Goal: Task Accomplishment & Management: Manage account settings

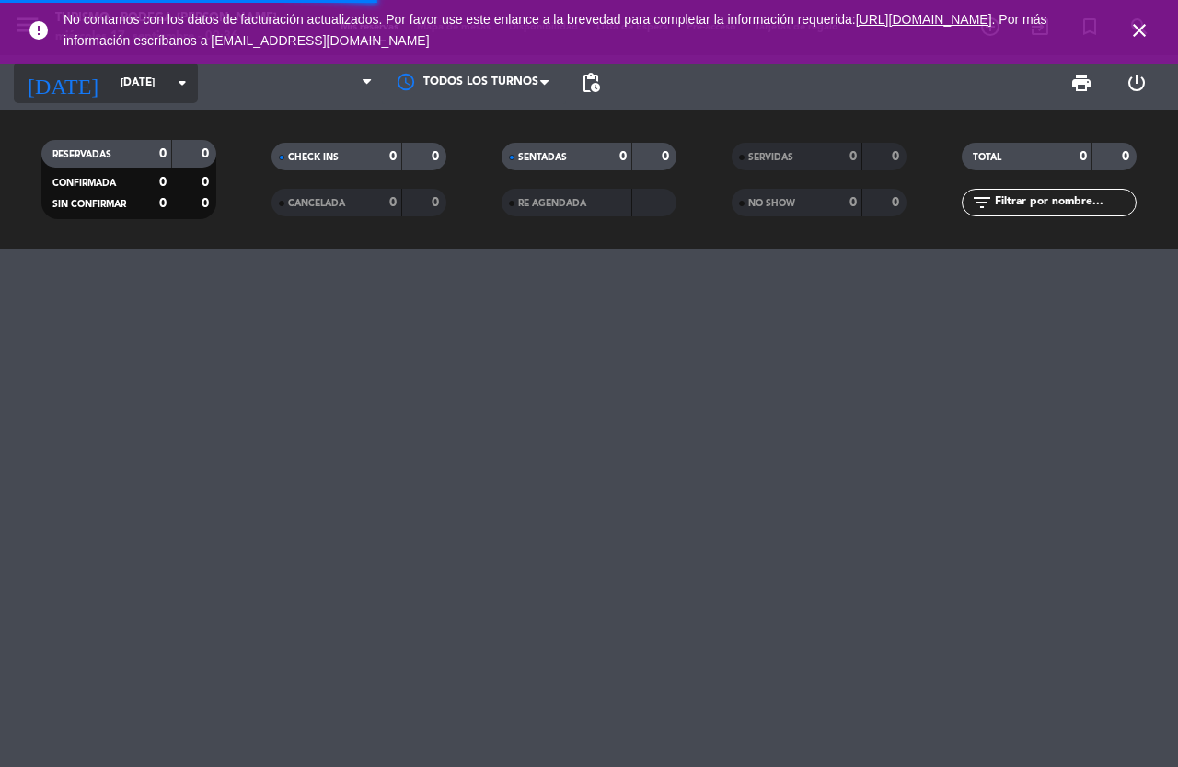
click at [181, 82] on icon "arrow_drop_down" at bounding box center [182, 83] width 22 height 22
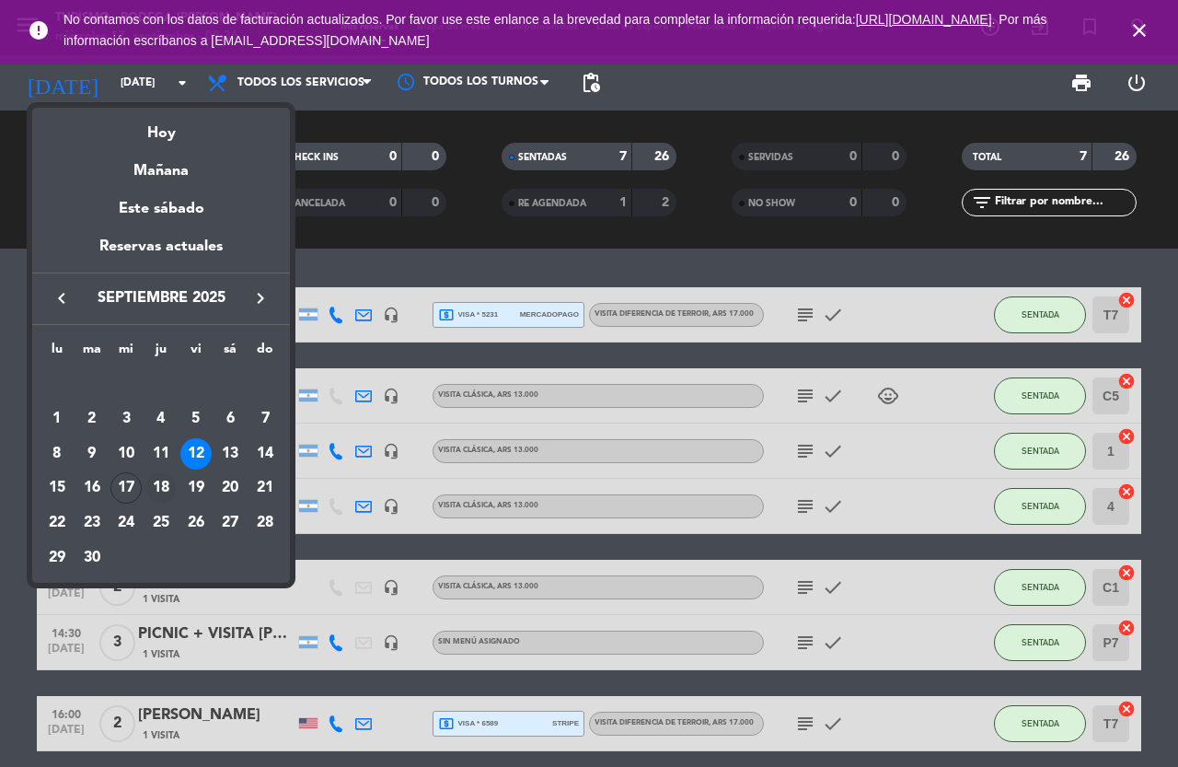
click at [157, 480] on div "18" at bounding box center [160, 487] width 31 height 31
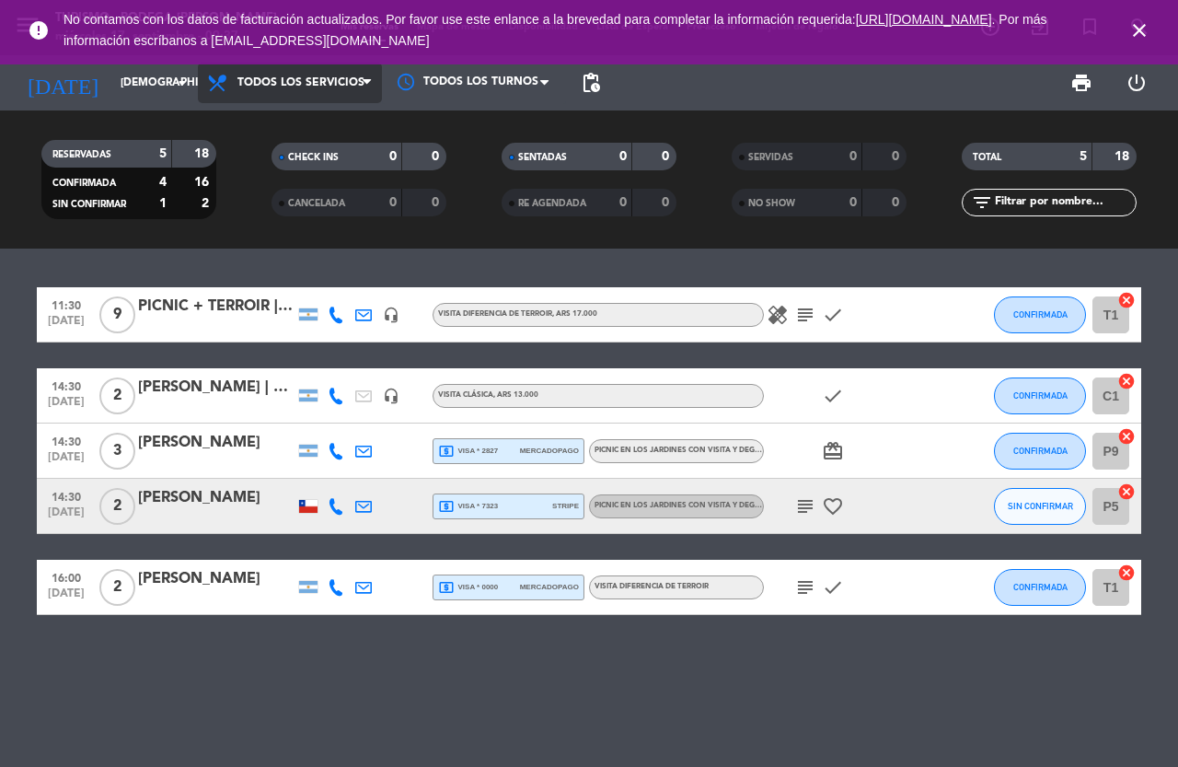
click at [369, 84] on icon at bounding box center [367, 82] width 8 height 15
click at [364, 84] on icon at bounding box center [367, 82] width 8 height 15
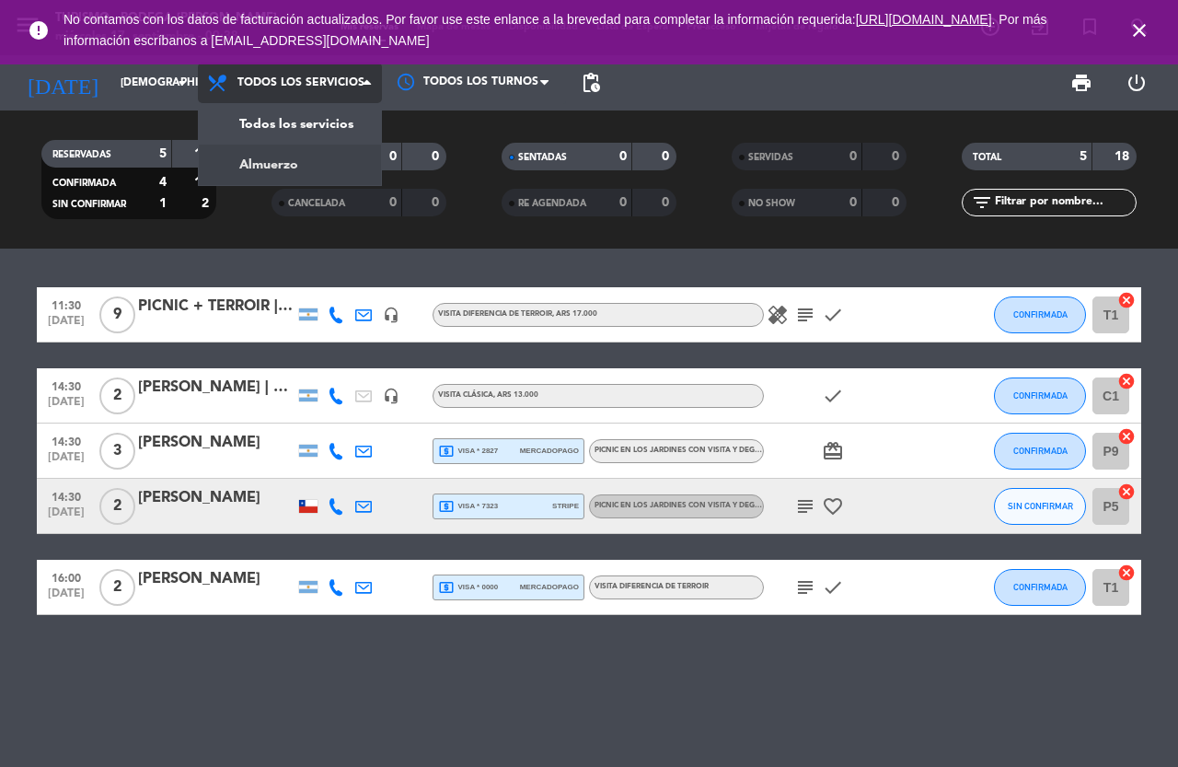
click at [281, 168] on div "menu Turismo - Bodega [PERSON_NAME] [DATE] 17. septiembre - 09:38 Mis reservas …" at bounding box center [589, 124] width 1178 height 249
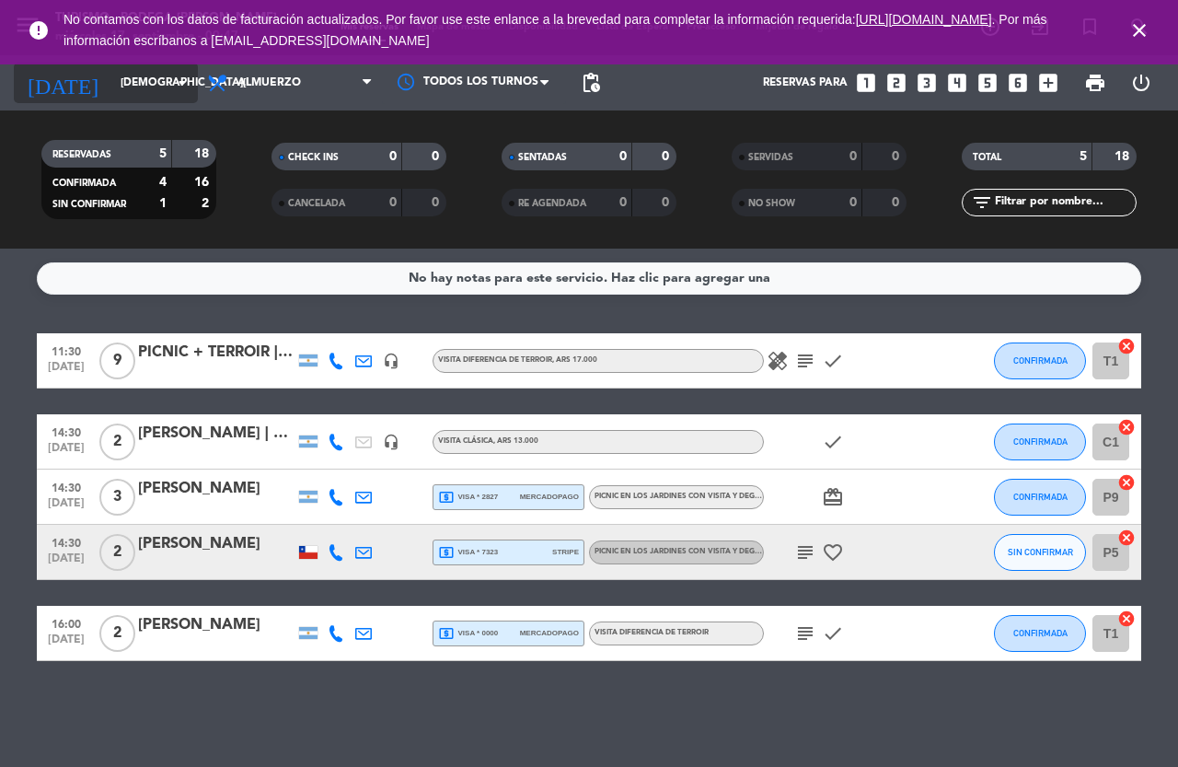
click at [184, 87] on icon "arrow_drop_down" at bounding box center [182, 83] width 22 height 22
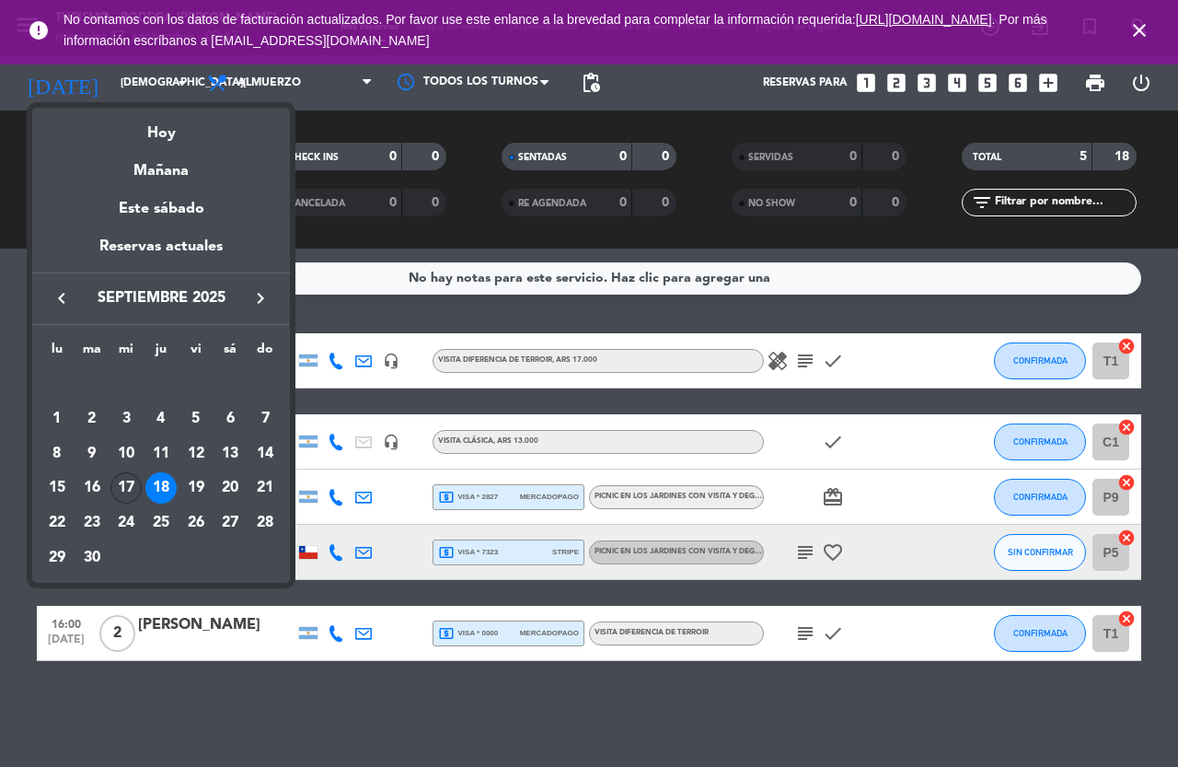
click at [131, 484] on div "17" at bounding box center [125, 487] width 31 height 31
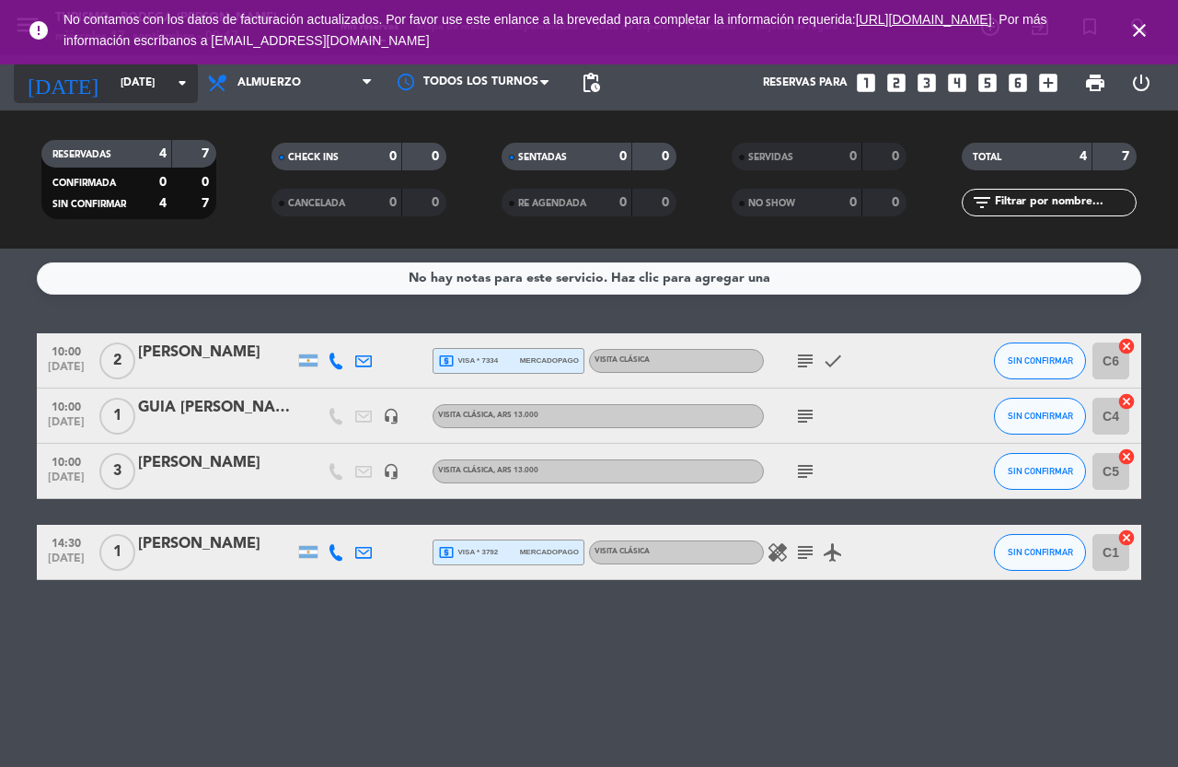
click at [178, 84] on icon "arrow_drop_down" at bounding box center [182, 83] width 22 height 22
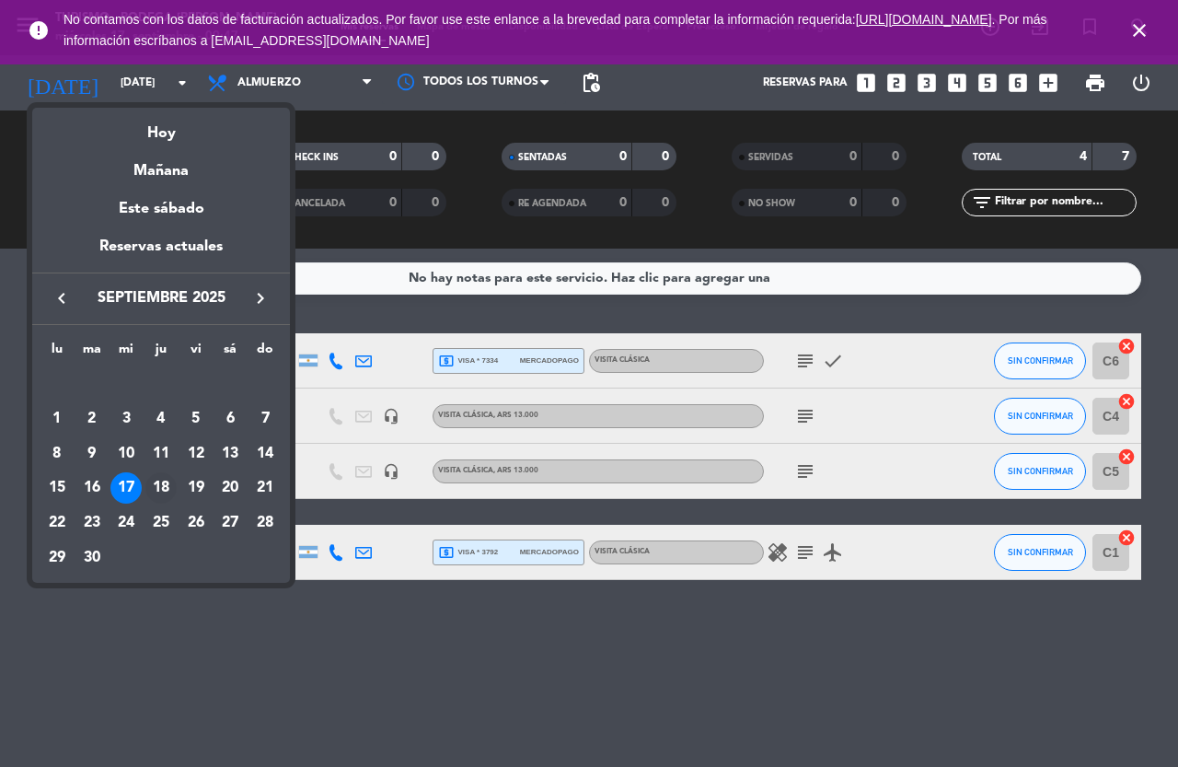
click at [157, 486] on div "18" at bounding box center [160, 487] width 31 height 31
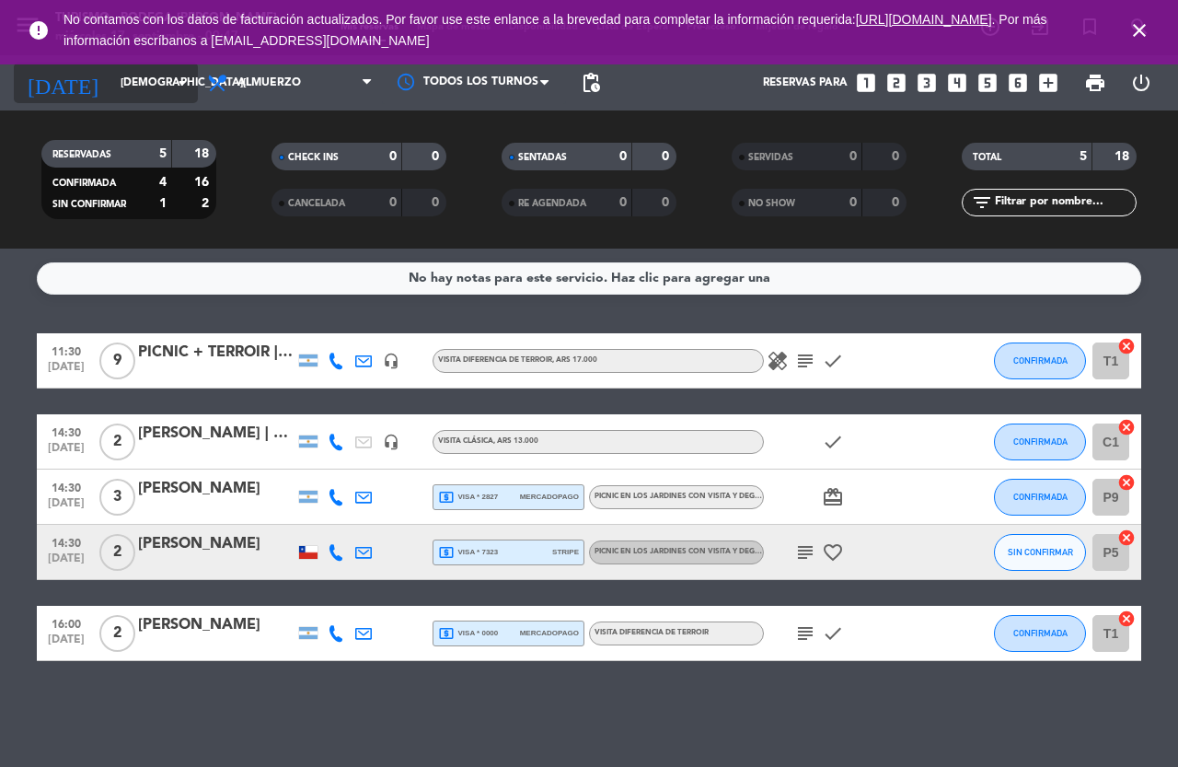
click at [181, 82] on icon "arrow_drop_down" at bounding box center [182, 83] width 22 height 22
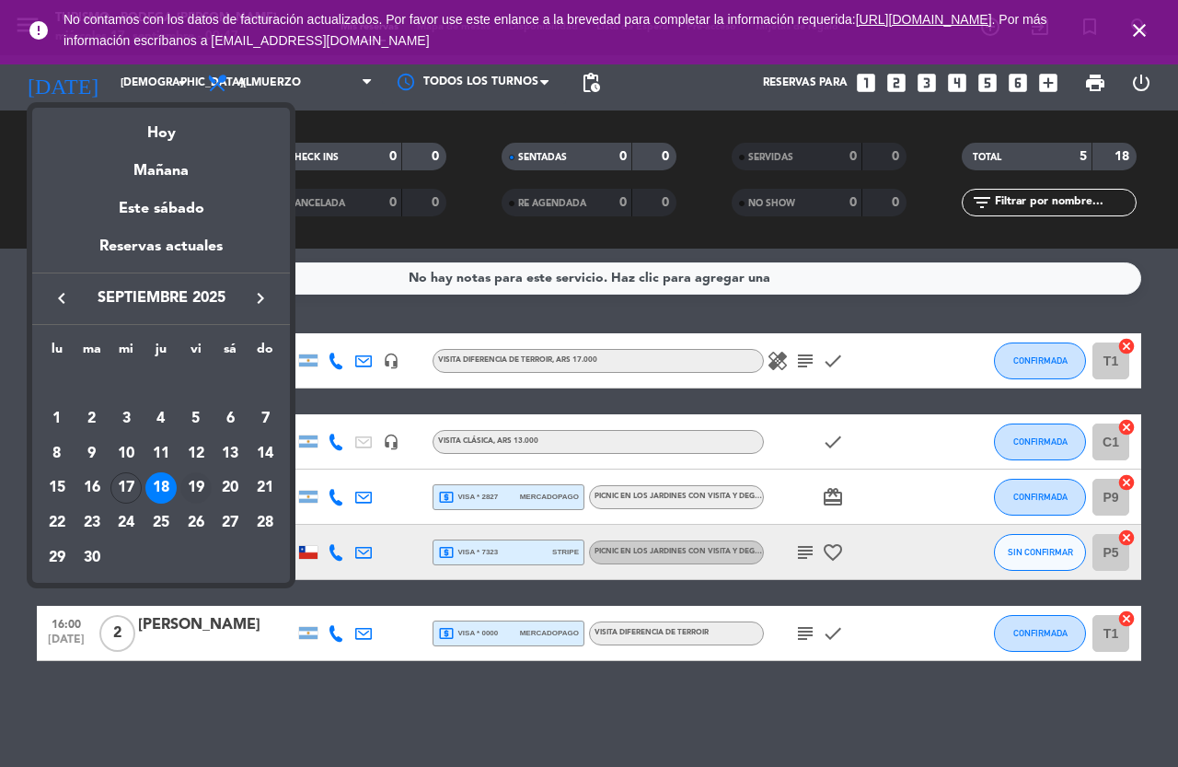
click at [194, 487] on div "19" at bounding box center [195, 487] width 31 height 31
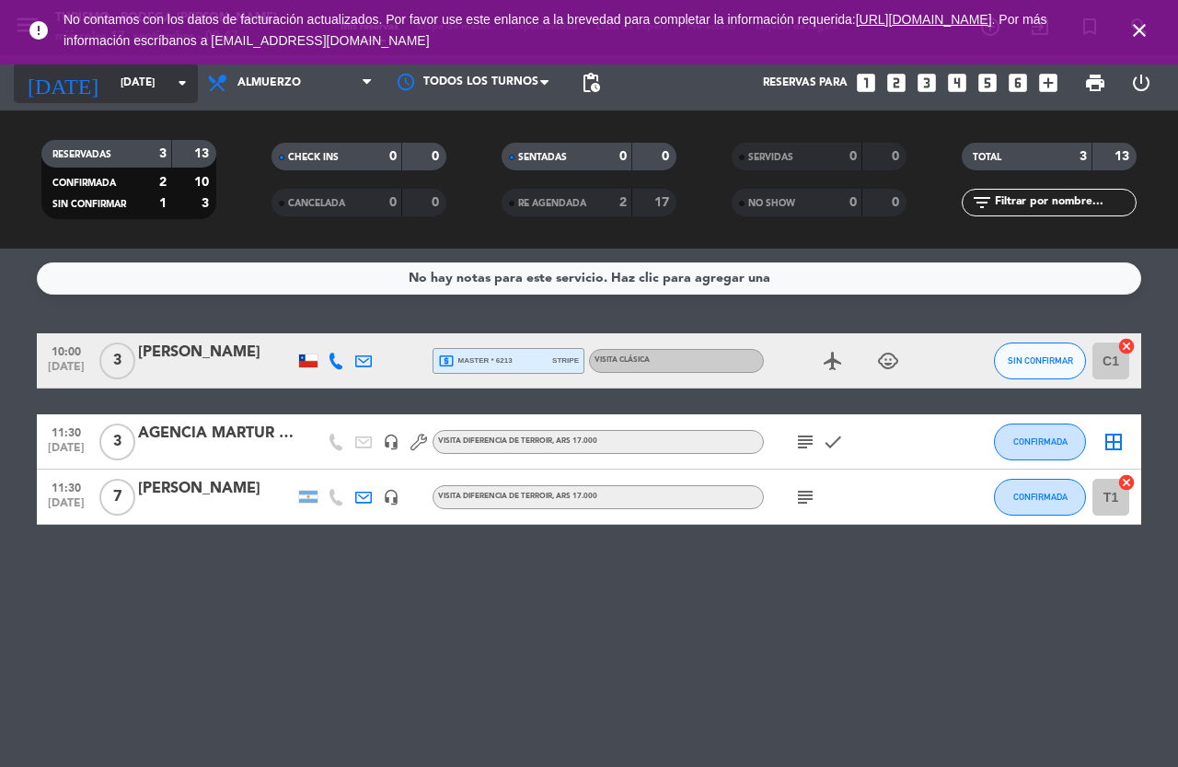
click at [190, 84] on icon "arrow_drop_down" at bounding box center [182, 83] width 22 height 22
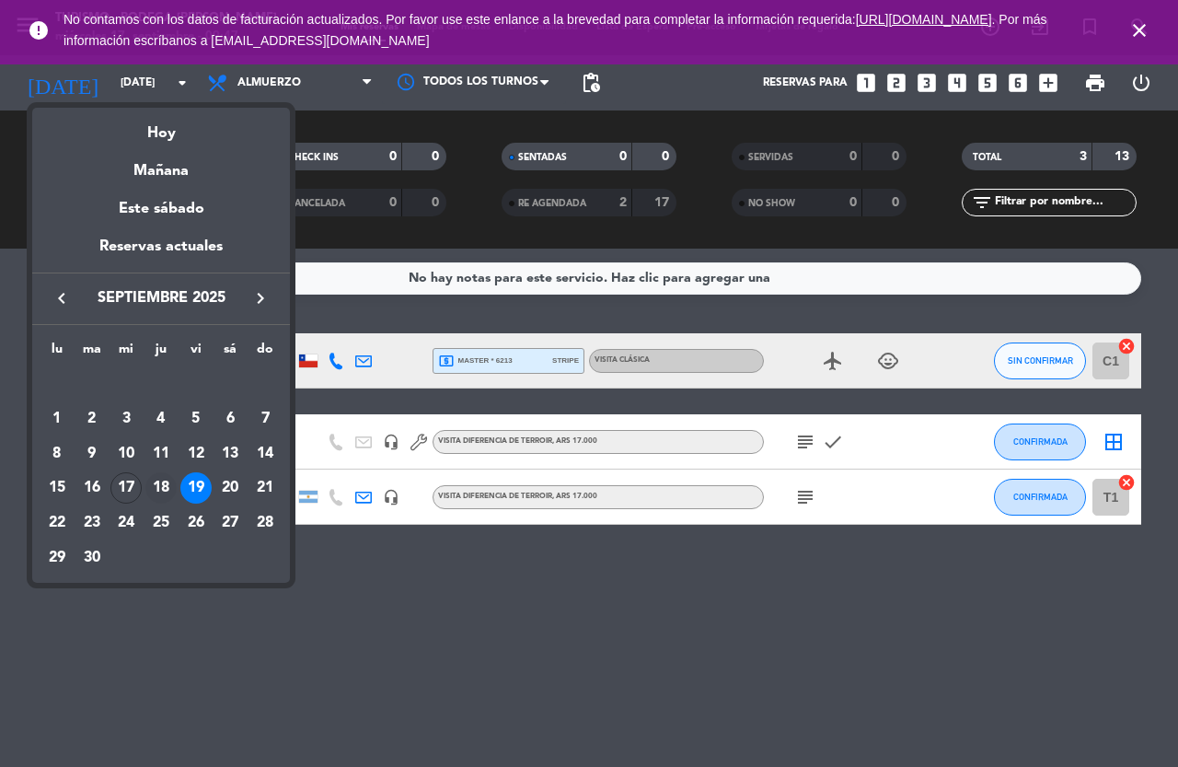
click at [163, 486] on div "18" at bounding box center [160, 487] width 31 height 31
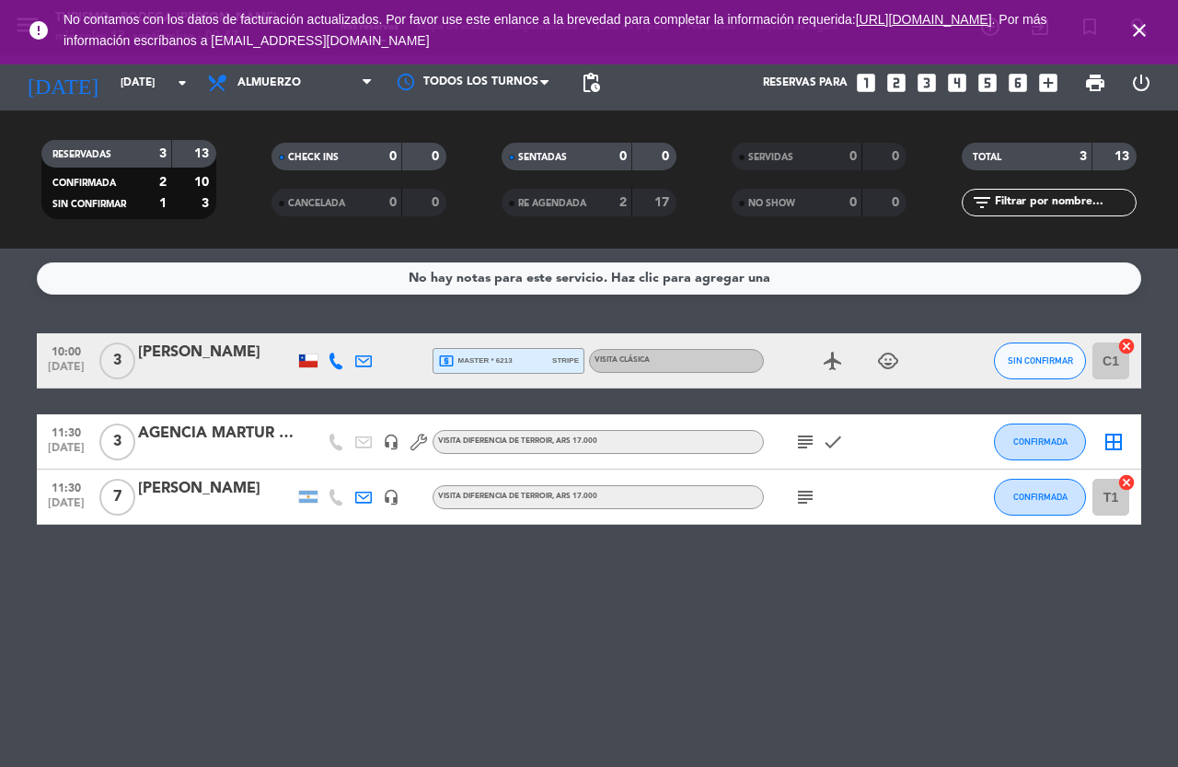
type input "[DEMOGRAPHIC_DATA][DATE]"
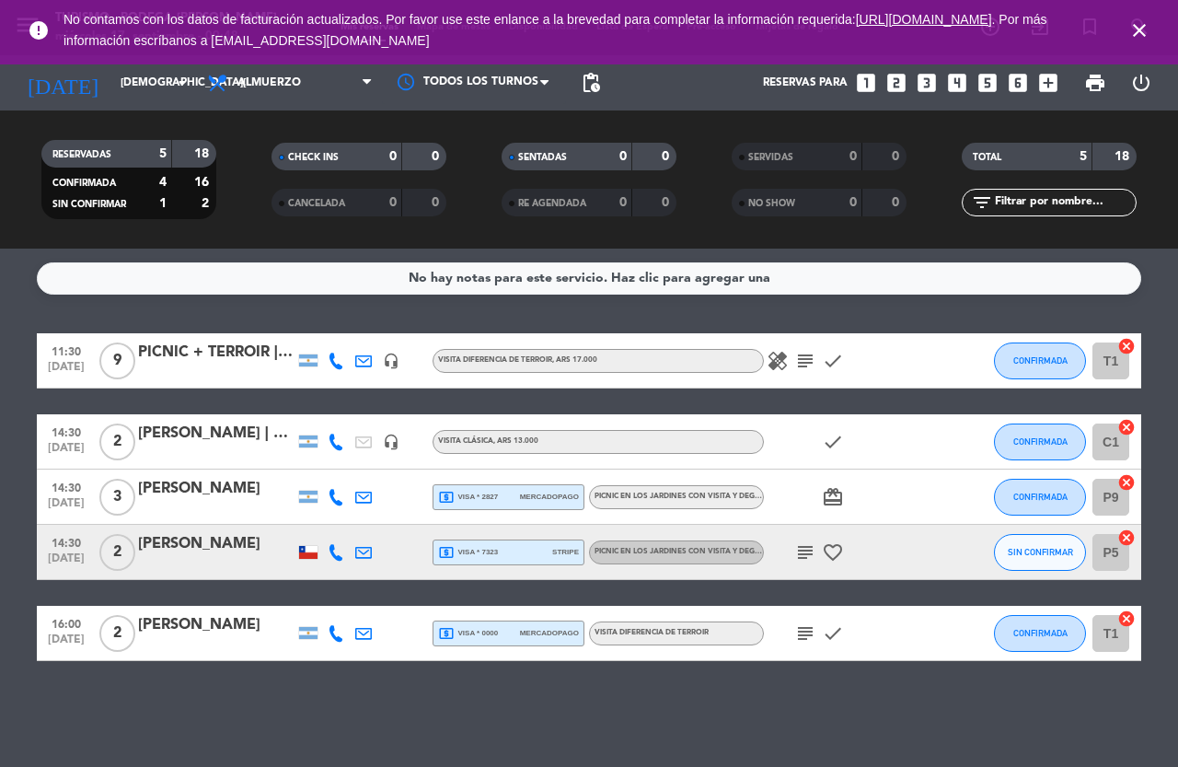
click at [1136, 26] on icon "close" at bounding box center [1139, 30] width 22 height 22
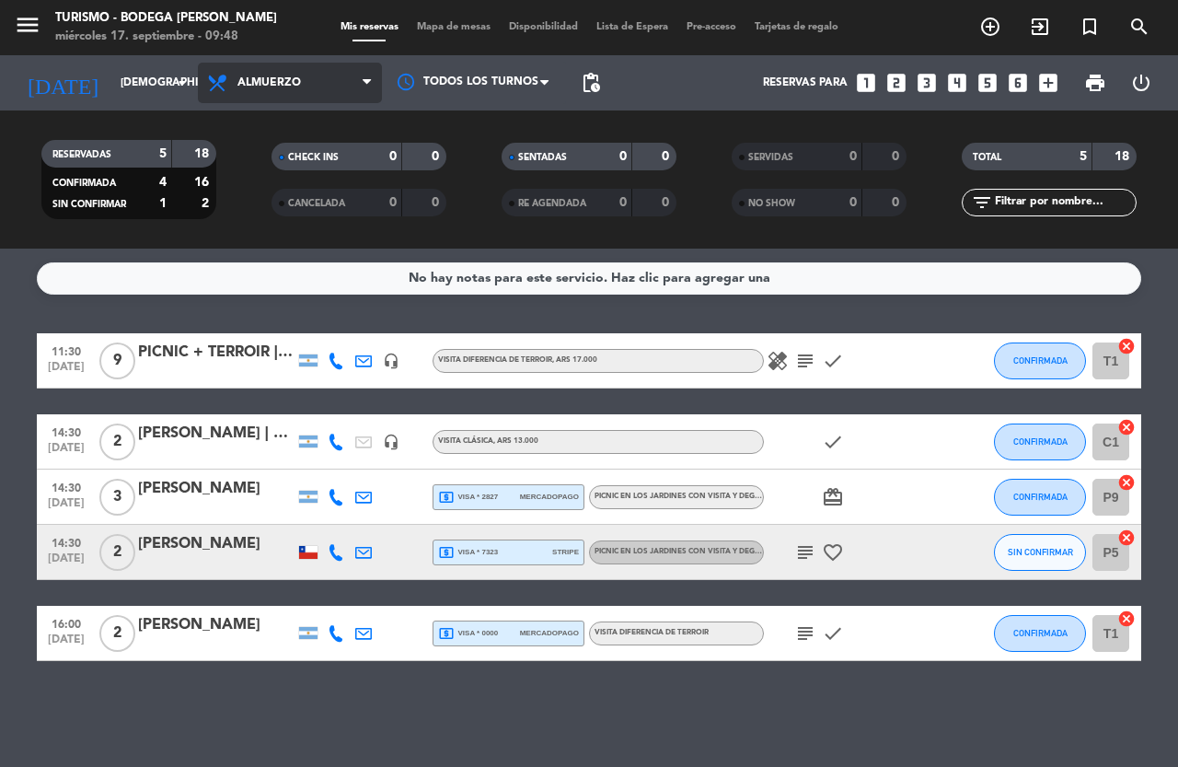
click at [267, 75] on span "Almuerzo" at bounding box center [290, 83] width 184 height 40
click at [21, 29] on icon "menu" at bounding box center [28, 25] width 28 height 28
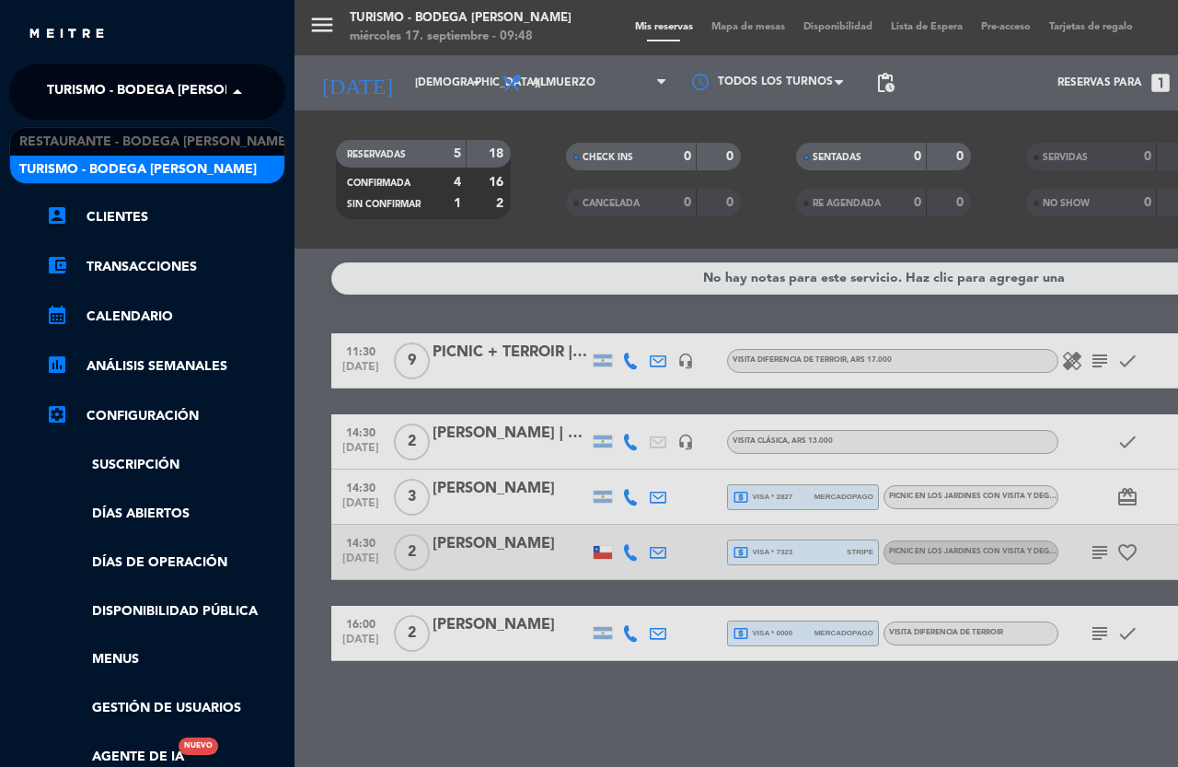
click at [107, 86] on span "Turismo - Bodega [PERSON_NAME]" at bounding box center [165, 92] width 237 height 39
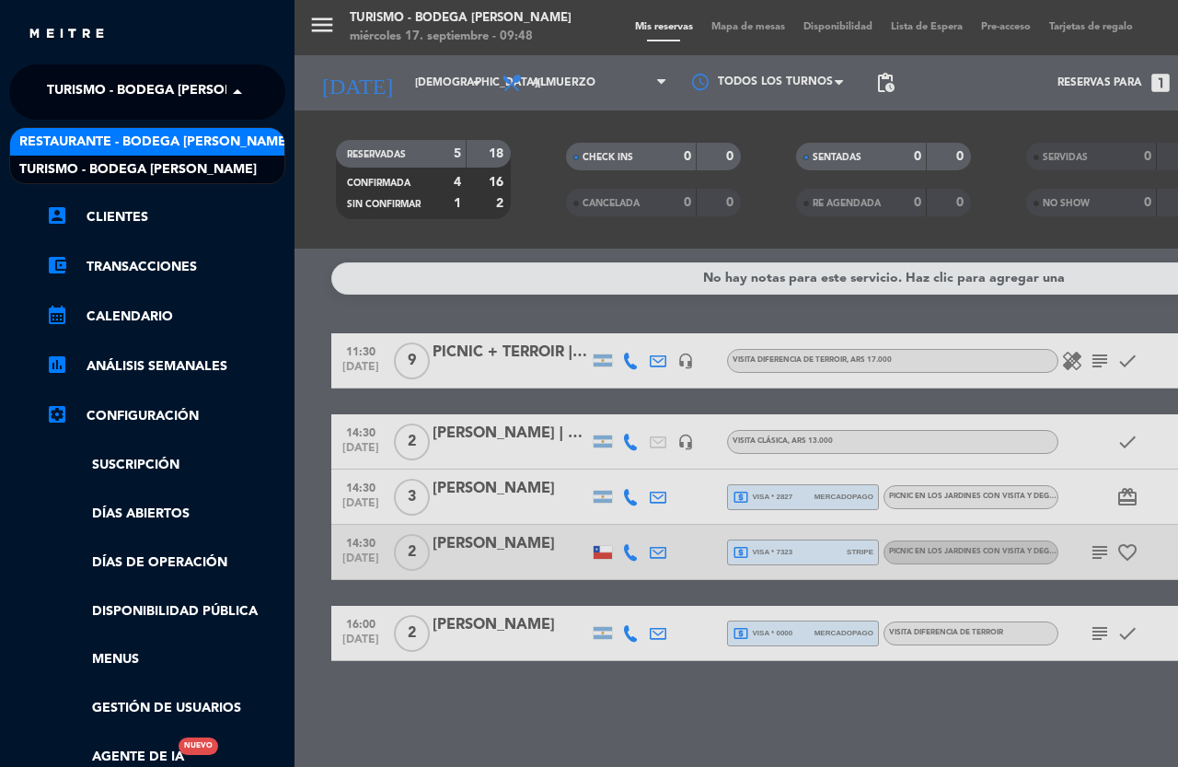
click at [101, 147] on span "Restaurante - Bodega [PERSON_NAME]" at bounding box center [154, 142] width 271 height 21
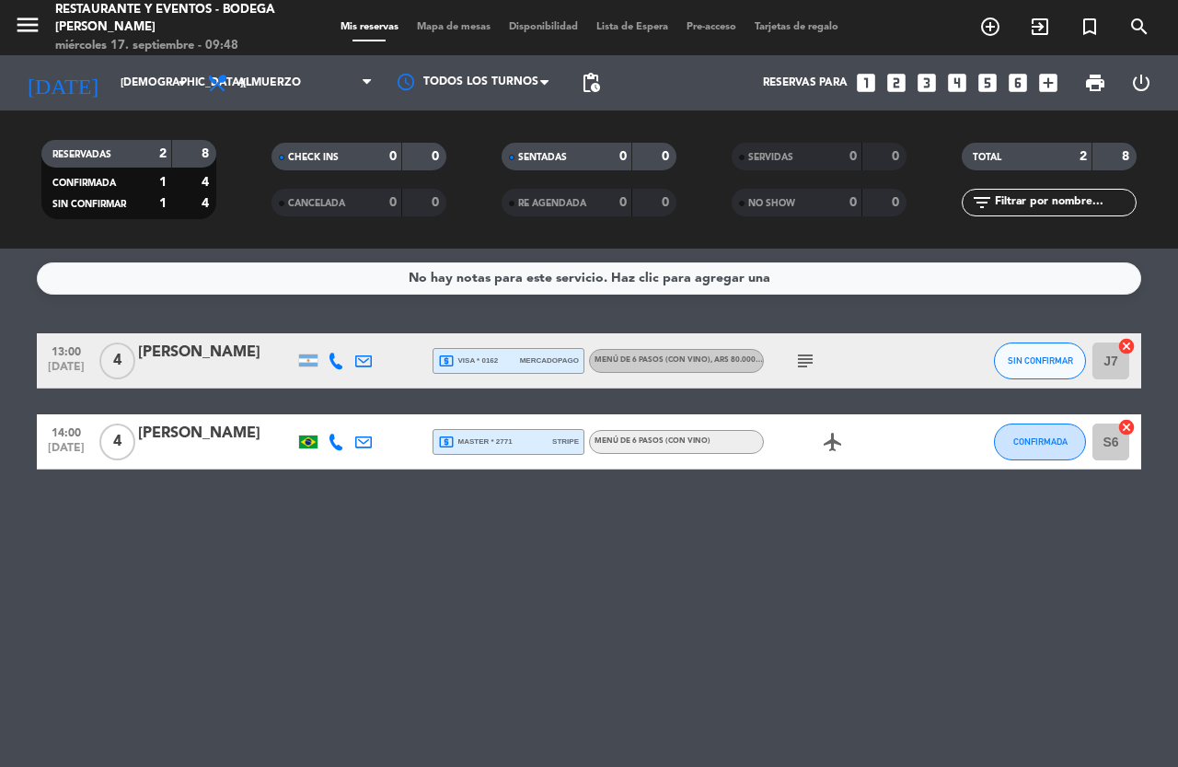
click at [801, 361] on icon "subject" at bounding box center [805, 361] width 22 height 22
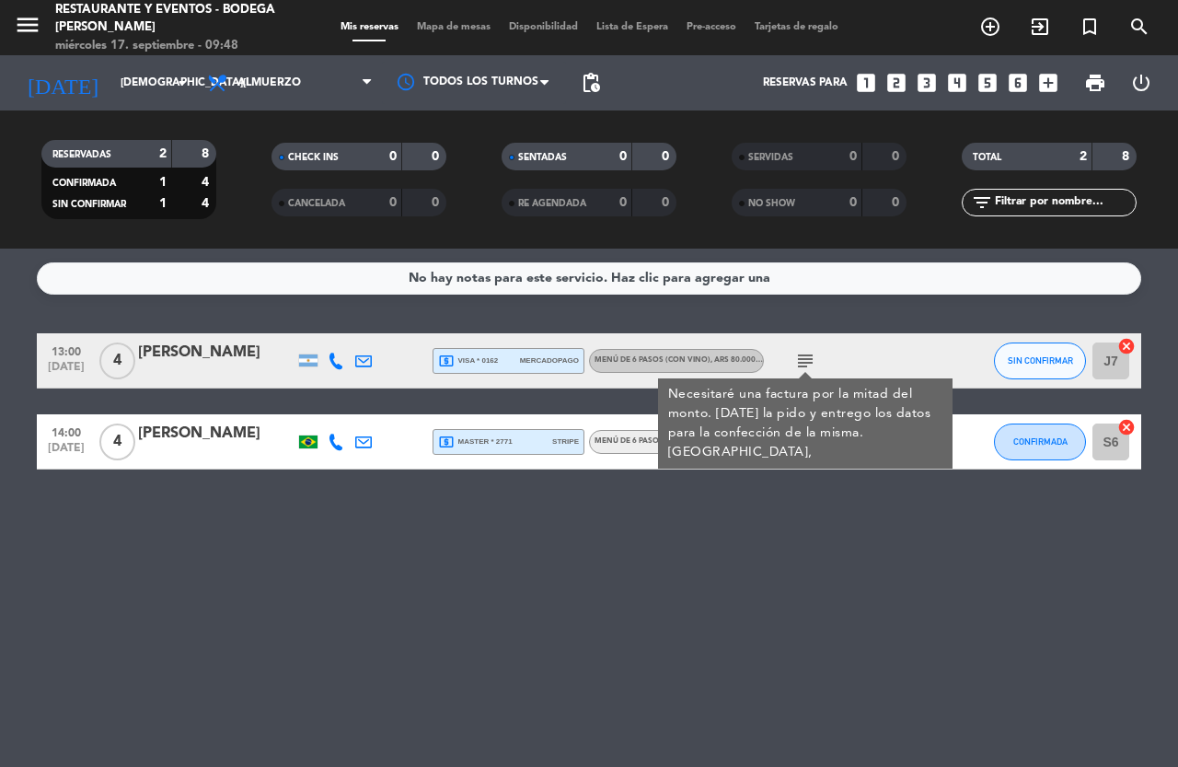
click at [226, 353] on div "[PERSON_NAME]" at bounding box center [216, 353] width 156 height 24
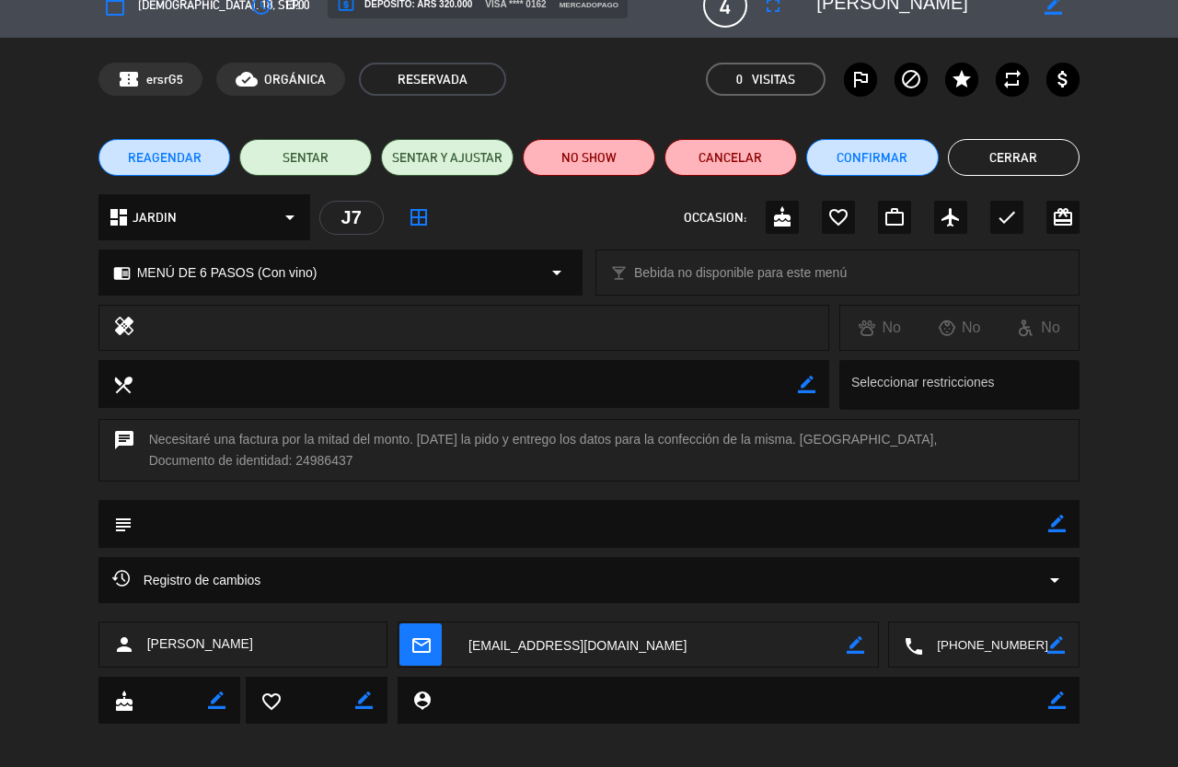
scroll to position [39, 0]
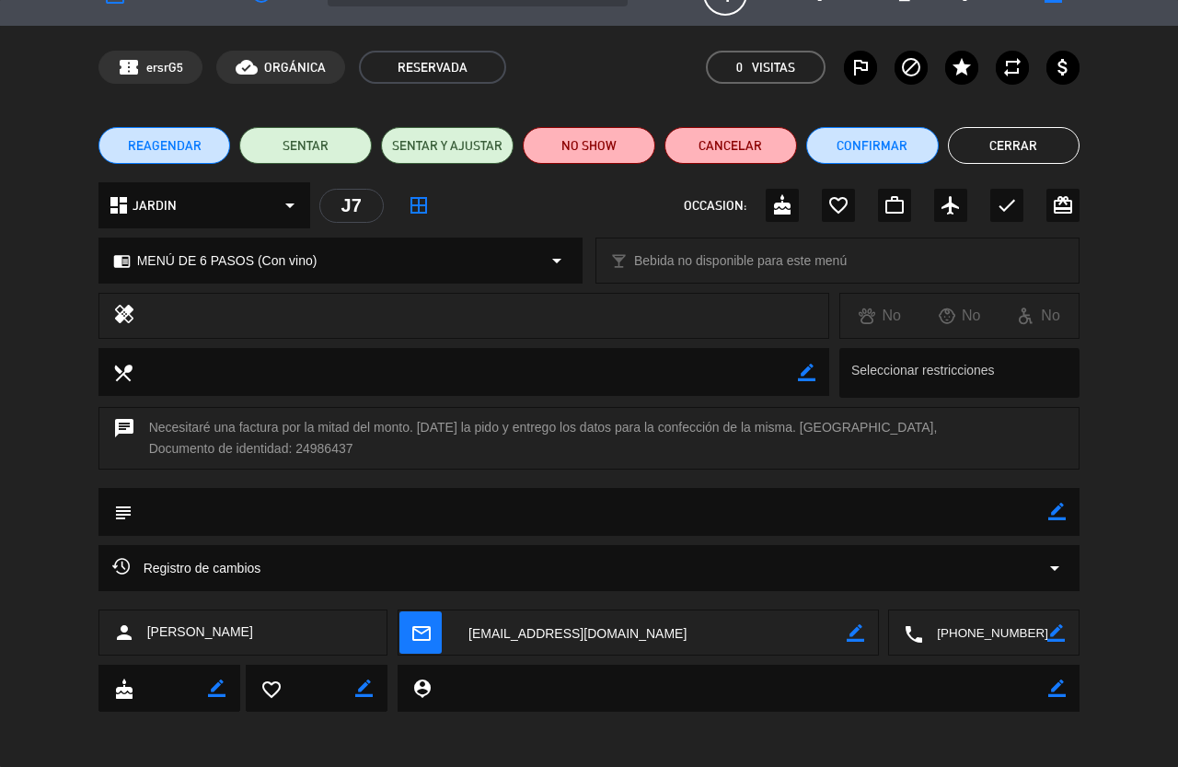
click at [1058, 510] on icon "border_color" at bounding box center [1056, 511] width 17 height 17
click at [1058, 512] on icon at bounding box center [1056, 511] width 17 height 17
click at [1058, 506] on icon "border_color" at bounding box center [1056, 511] width 17 height 17
click at [549, 513] on textarea at bounding box center [591, 511] width 917 height 47
type textarea "POR FAVOR HACER UN EXCELENTE SERVICIO"
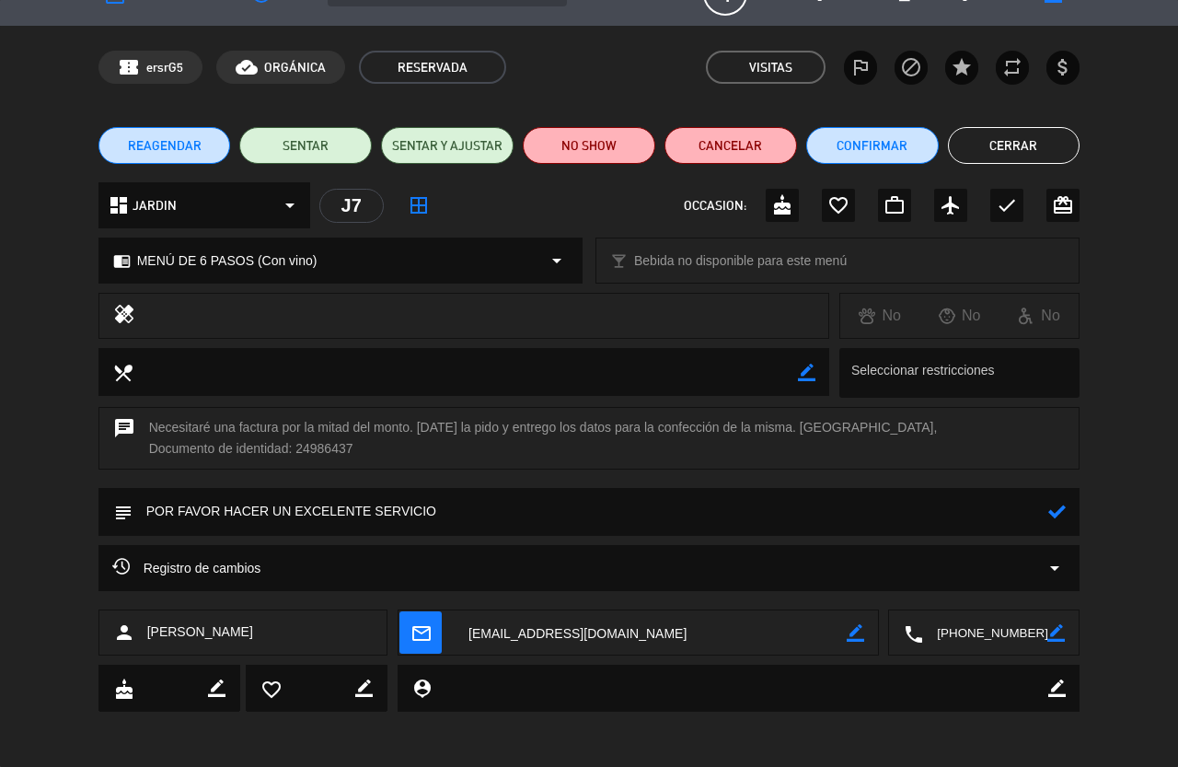
click at [1053, 514] on icon at bounding box center [1056, 511] width 17 height 17
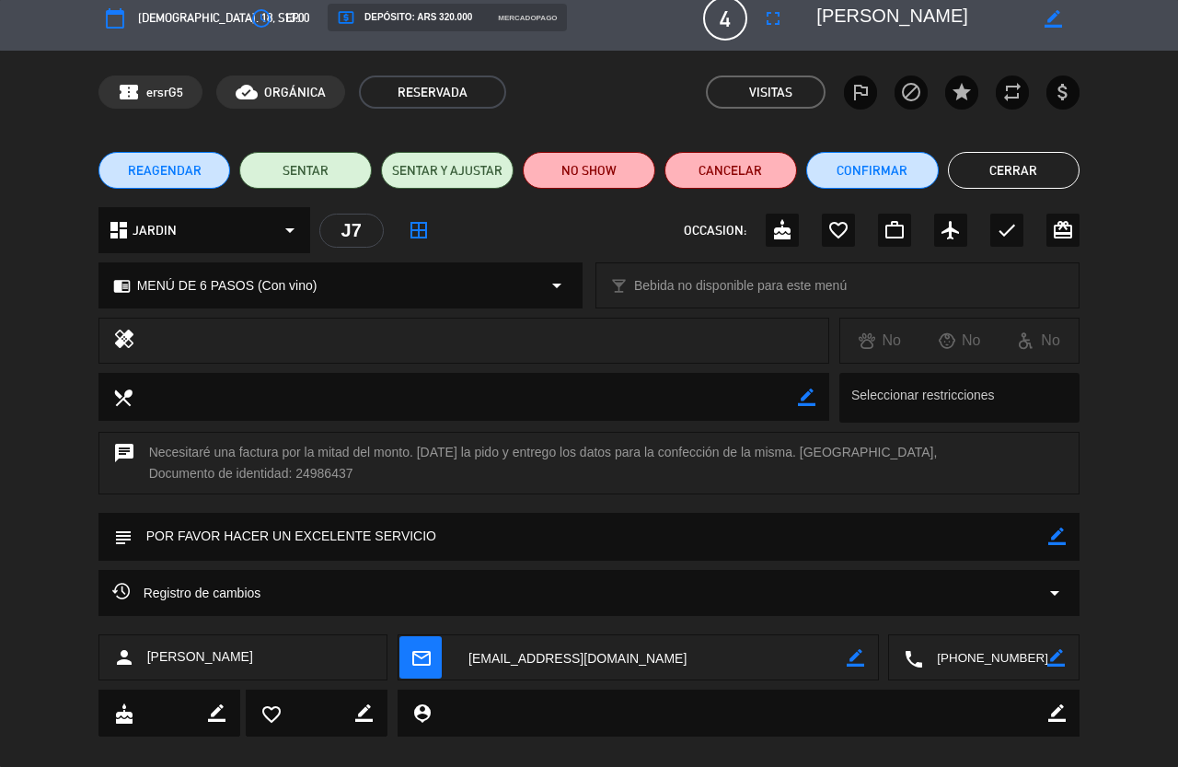
scroll to position [0, 0]
